Goal: Obtain resource: Download file/media

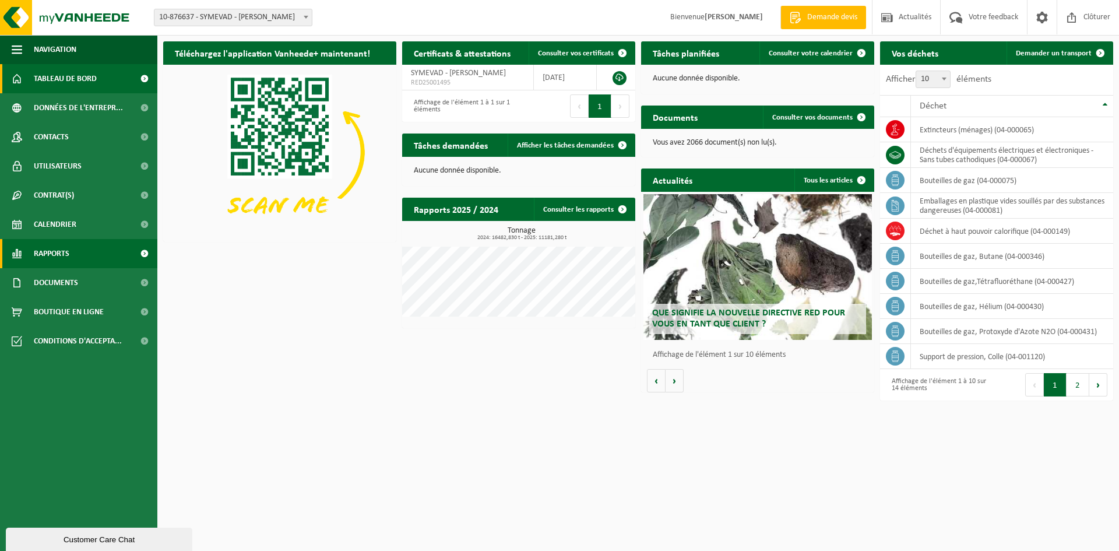
click at [64, 251] on span "Rapports" at bounding box center [52, 253] width 36 height 29
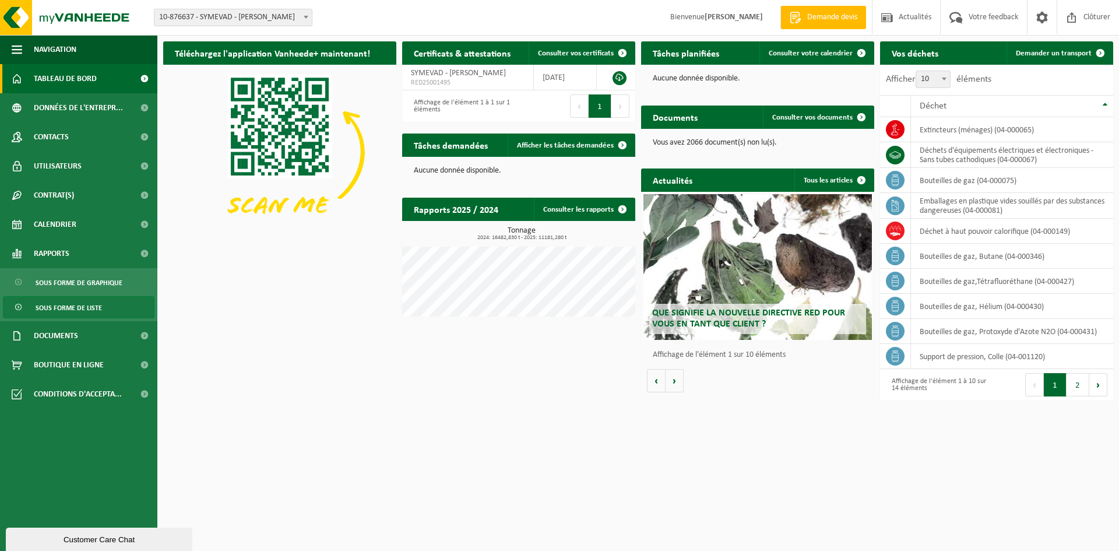
click at [72, 307] on span "Sous forme de liste" at bounding box center [69, 308] width 66 height 22
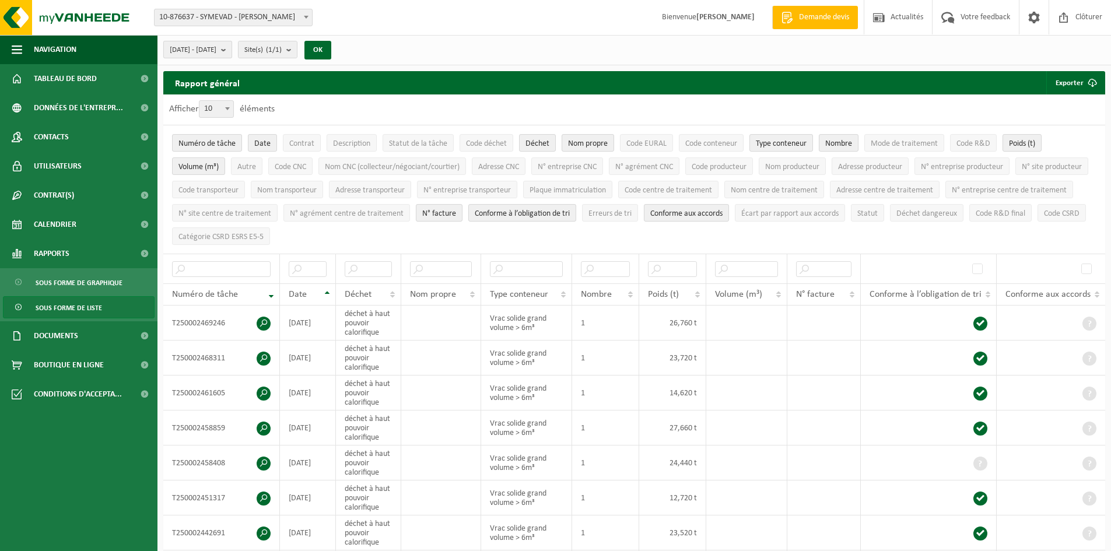
click at [232, 47] on button "[DATE] - [DATE]" at bounding box center [197, 49] width 69 height 17
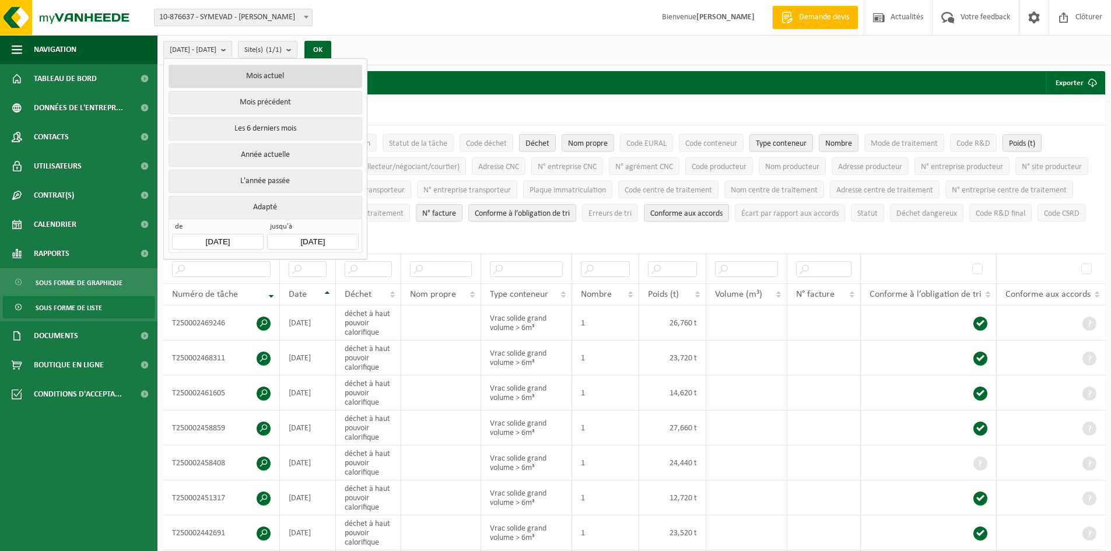
click at [259, 74] on button "Mois actuel" at bounding box center [265, 76] width 193 height 23
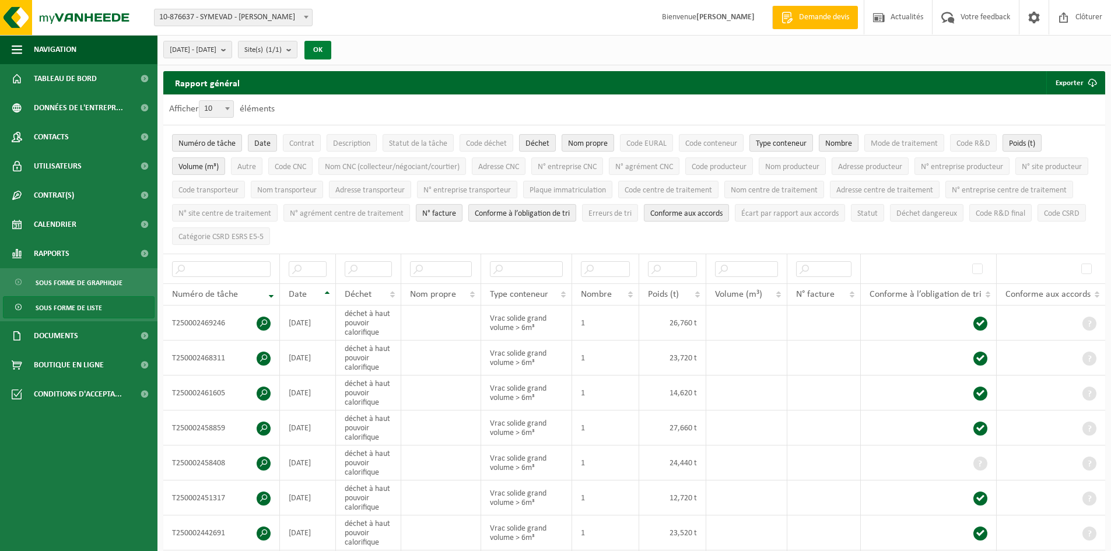
click at [331, 51] on button "OK" at bounding box center [317, 50] width 27 height 19
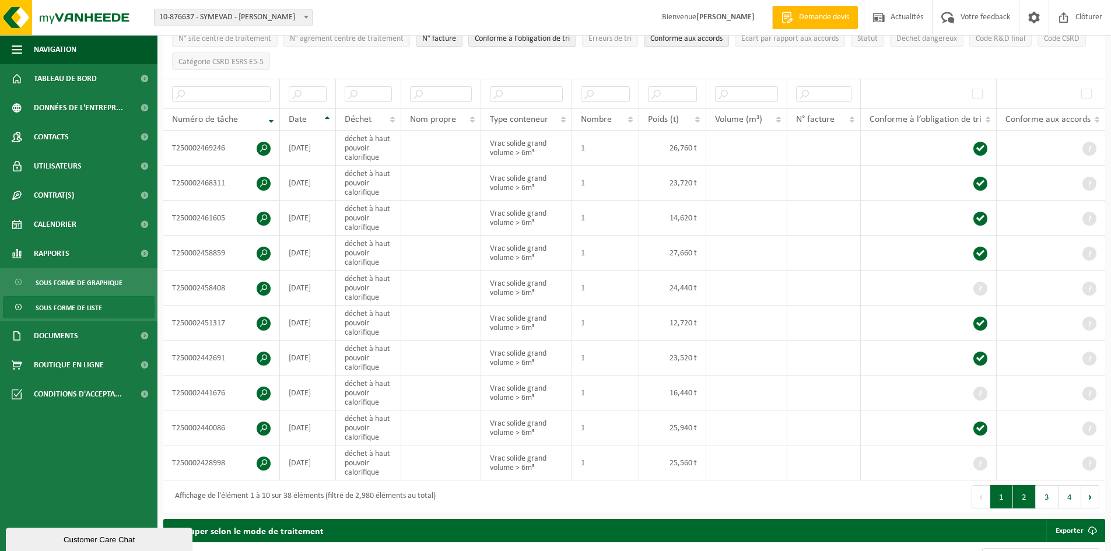
click at [1024, 487] on button "2" at bounding box center [1024, 496] width 23 height 23
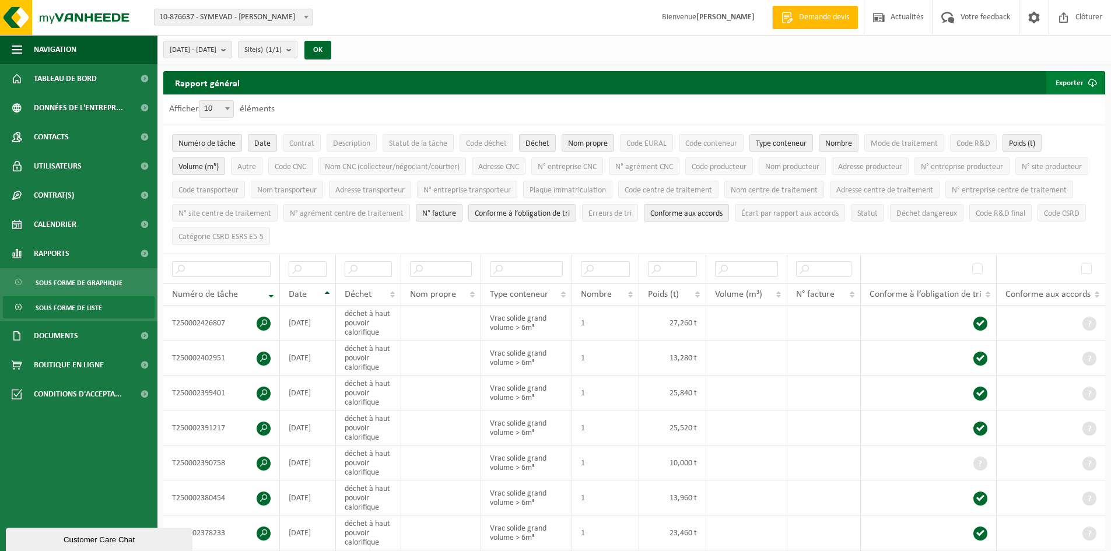
click at [1079, 83] on button "Exporter" at bounding box center [1075, 82] width 58 height 23
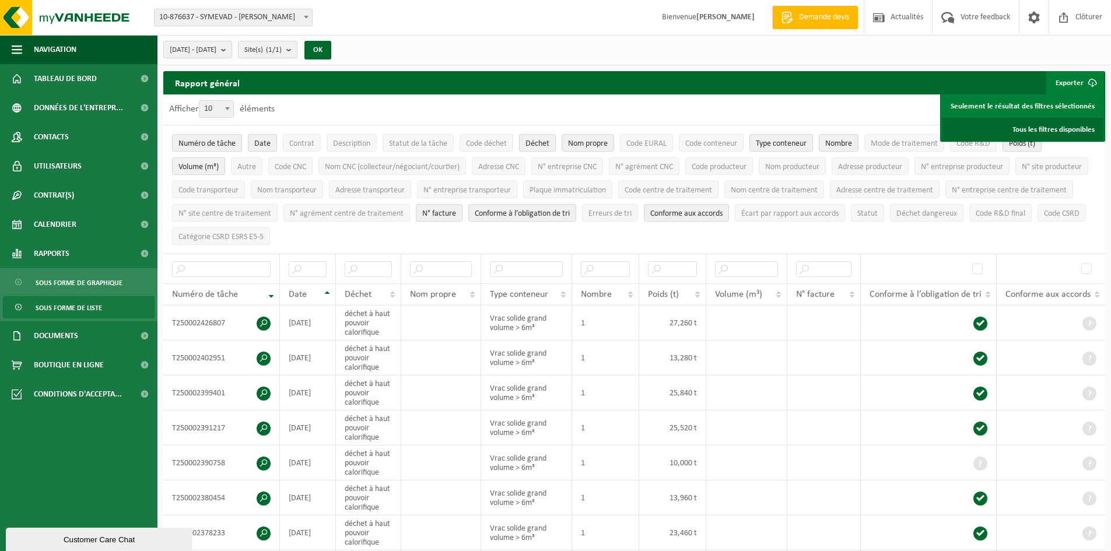
click at [1017, 127] on link "Tous les filtres disponibles" at bounding box center [1023, 129] width 162 height 23
